Goal: Task Accomplishment & Management: Use online tool/utility

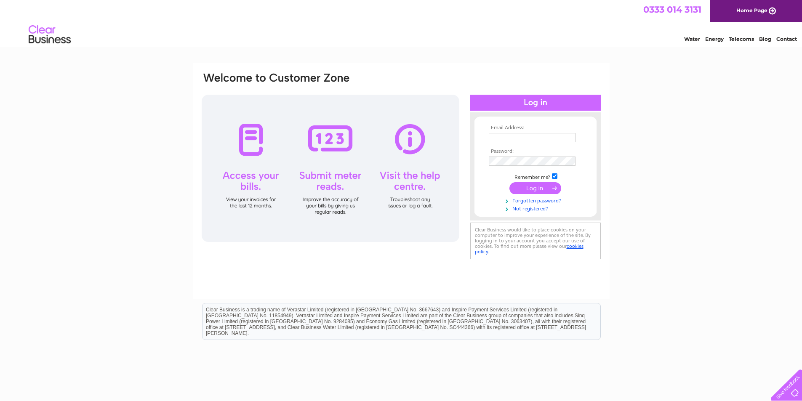
type input "[EMAIL_ADDRESS][DOMAIN_NAME]"
click at [524, 184] on input "submit" at bounding box center [535, 188] width 52 height 12
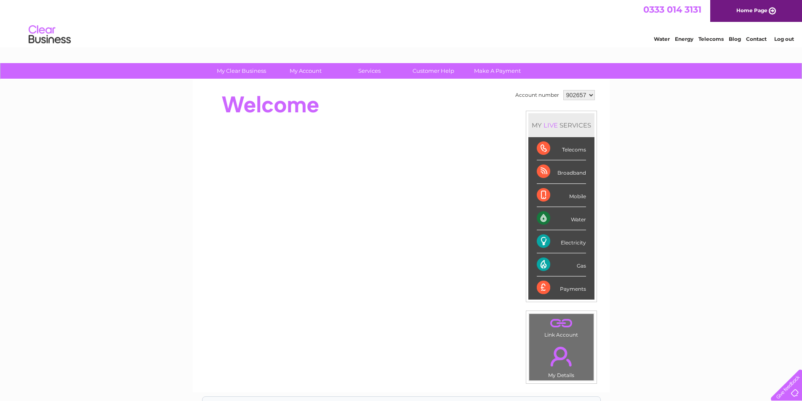
click at [588, 95] on select "902657" at bounding box center [579, 95] width 32 height 10
click at [563, 90] on select "902657" at bounding box center [579, 95] width 32 height 10
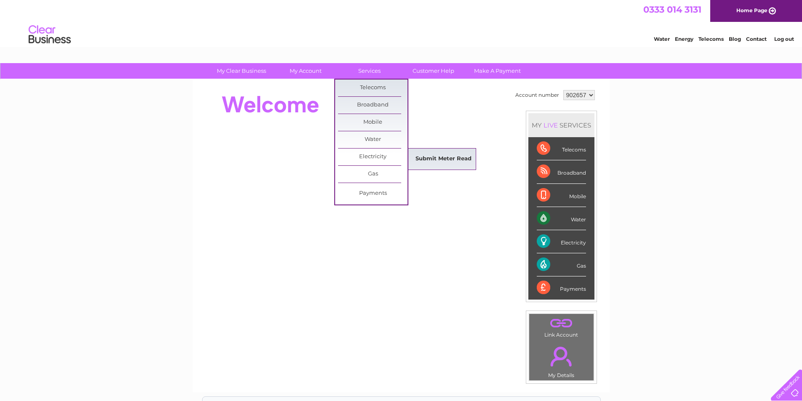
click at [429, 155] on link "Submit Meter Read" at bounding box center [443, 159] width 69 height 17
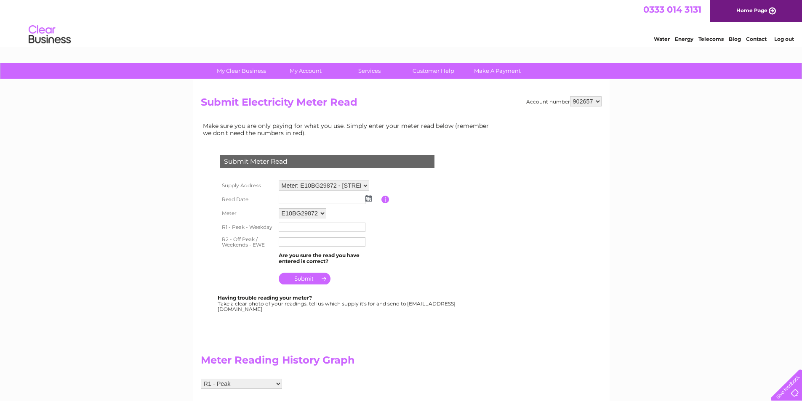
click at [368, 198] on img at bounding box center [368, 198] width 6 height 7
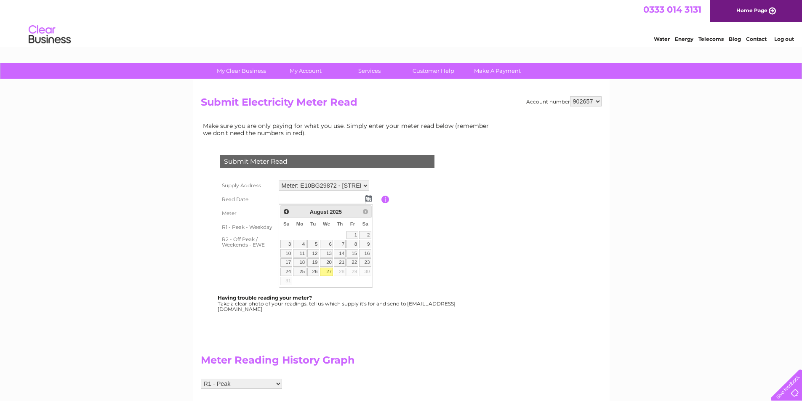
click at [326, 272] on link "27" at bounding box center [326, 272] width 13 height 8
type input "[DATE]"
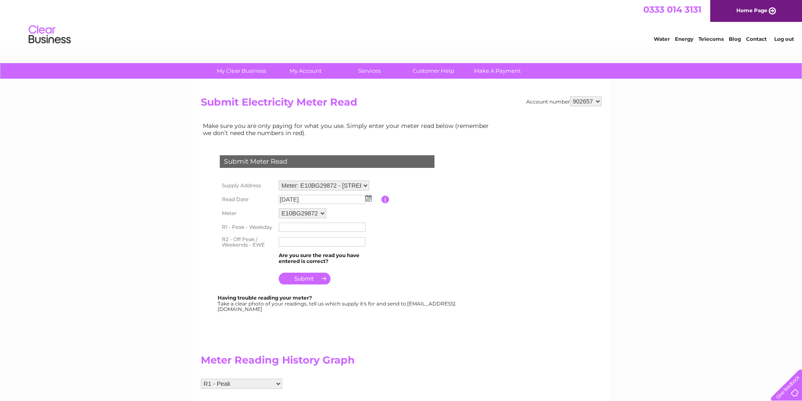
click at [289, 229] on input "text" at bounding box center [322, 227] width 87 height 9
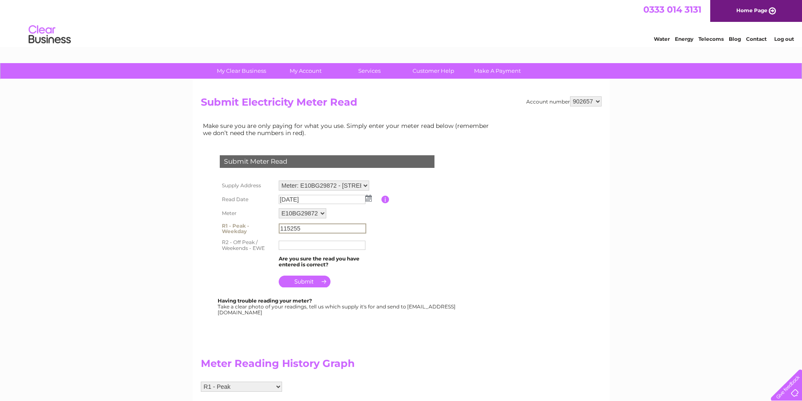
type input "115255"
click at [297, 244] on input "text" at bounding box center [322, 245] width 87 height 9
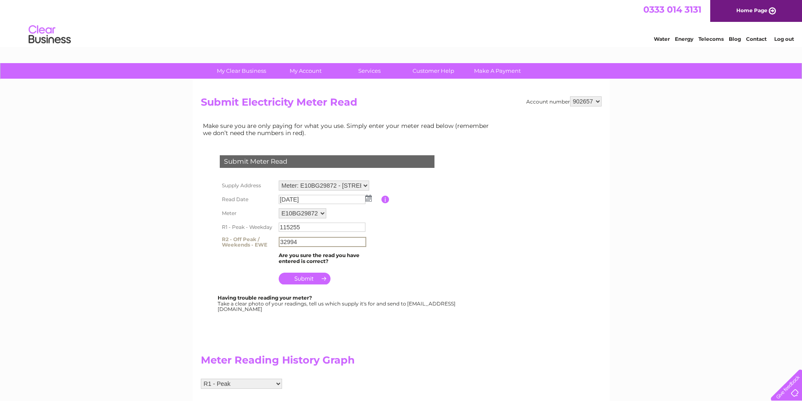
type input "32994"
click at [300, 281] on input "submit" at bounding box center [305, 279] width 52 height 12
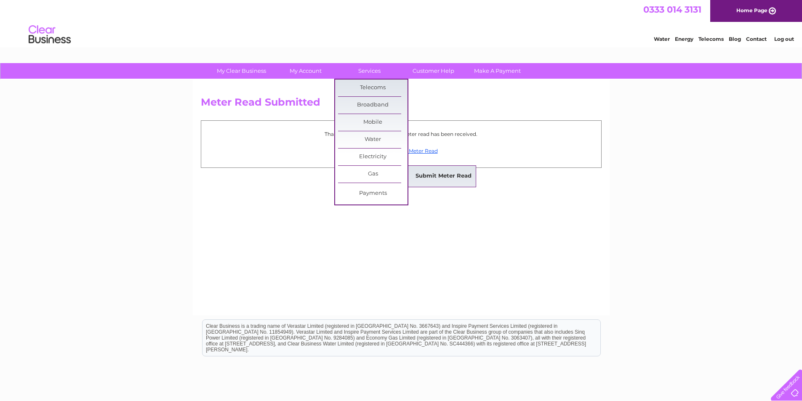
click at [441, 175] on link "Submit Meter Read" at bounding box center [443, 176] width 69 height 17
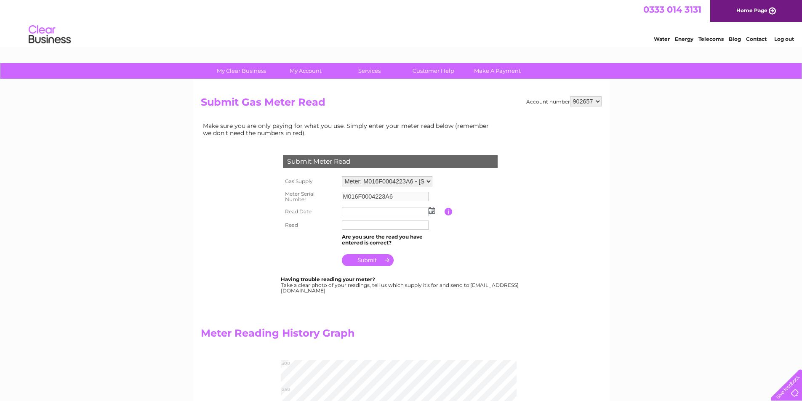
click at [431, 210] on img at bounding box center [432, 210] width 6 height 7
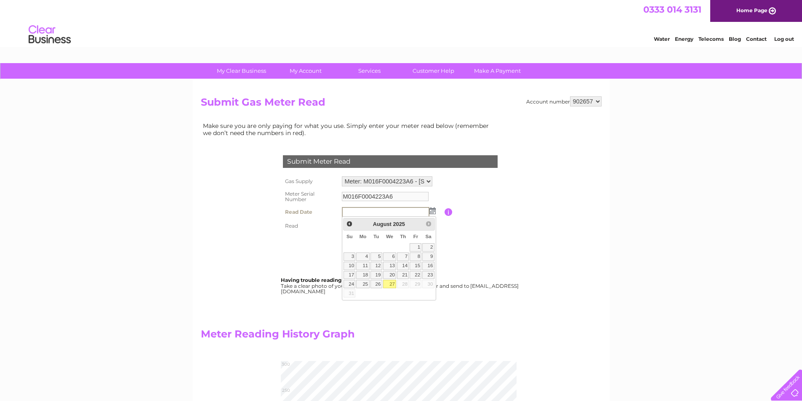
click at [391, 284] on link "27" at bounding box center [389, 284] width 13 height 8
type input "2025/08/27"
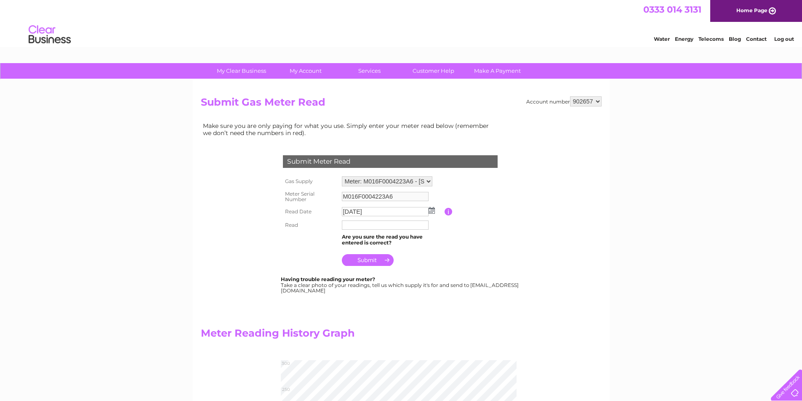
click at [370, 227] on input "text" at bounding box center [385, 225] width 87 height 9
type input "272"
click at [365, 262] on input "submit" at bounding box center [368, 260] width 52 height 12
